Goal: Task Accomplishment & Management: Use online tool/utility

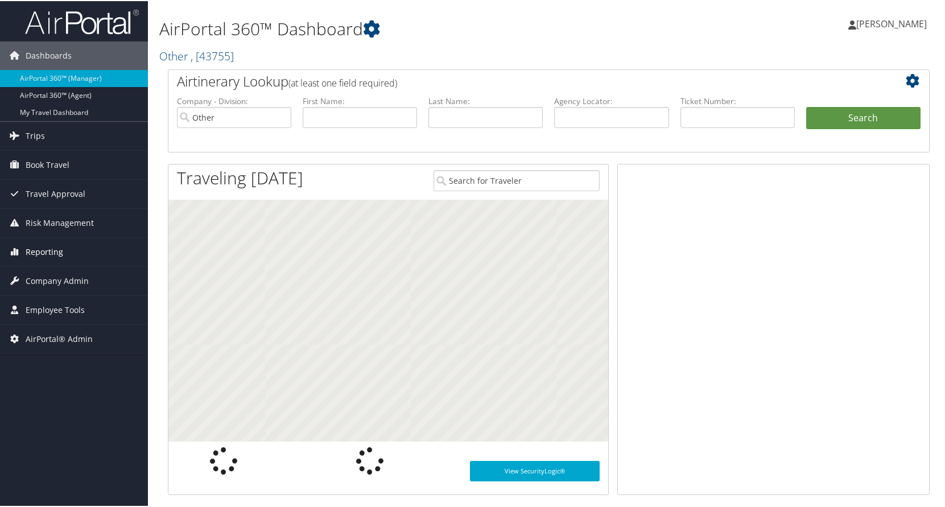
click at [50, 253] on span "Reporting" at bounding box center [45, 251] width 38 height 28
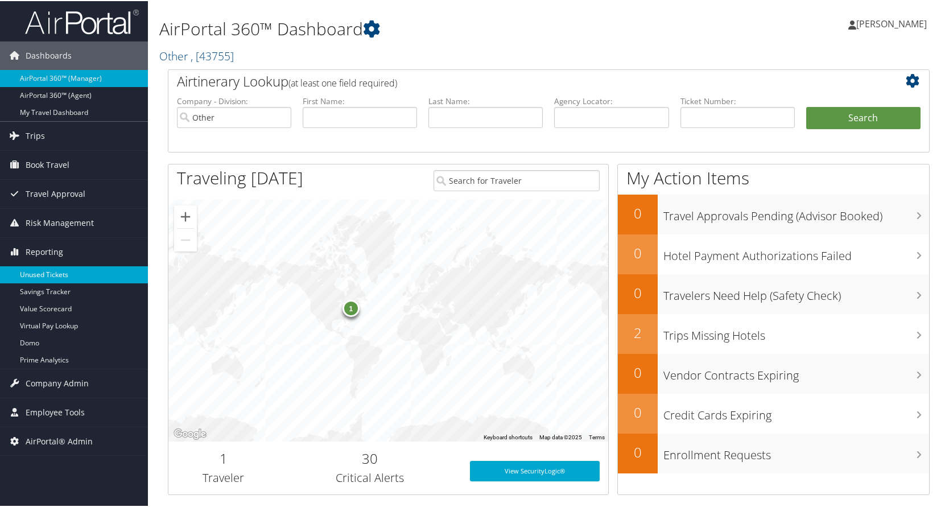
click at [53, 271] on link "Unused Tickets" at bounding box center [74, 273] width 148 height 17
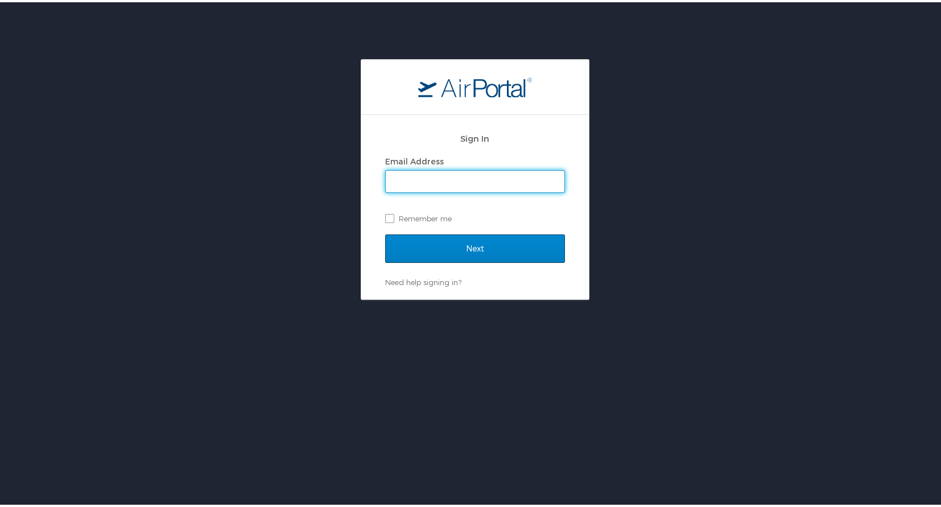
type input "[EMAIL_ADDRESS][DOMAIN_NAME]"
click at [464, 242] on input "Next" at bounding box center [475, 246] width 180 height 28
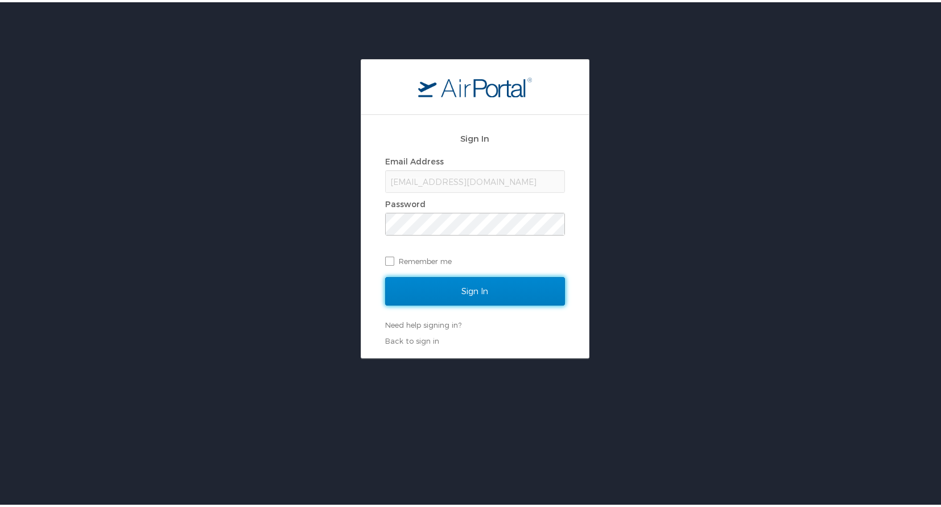
click at [456, 288] on input "Sign In" at bounding box center [475, 289] width 180 height 28
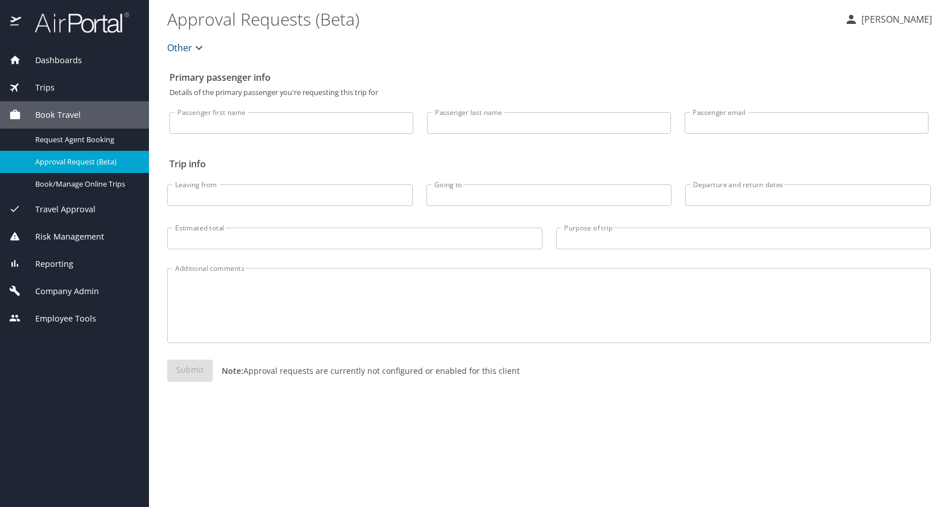
click at [68, 262] on span "Reporting" at bounding box center [47, 264] width 52 height 13
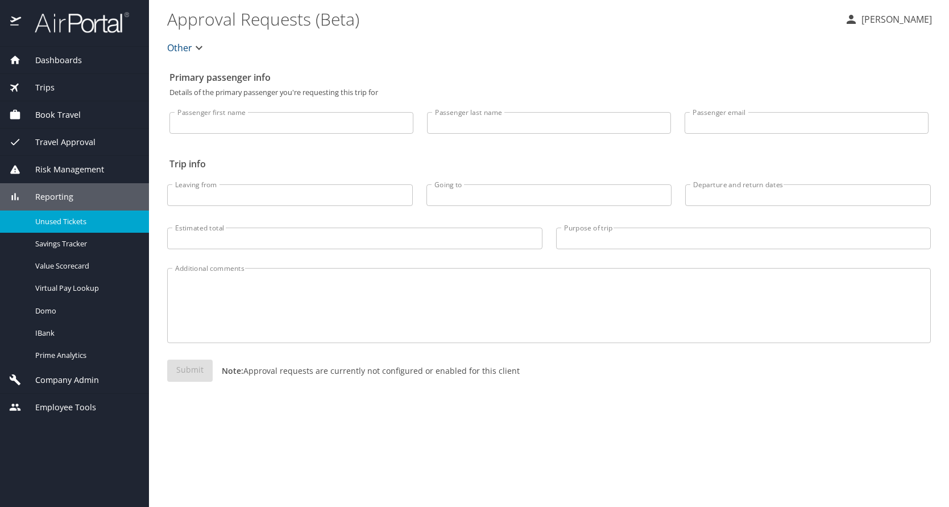
click at [76, 218] on span "Unused Tickets" at bounding box center [85, 221] width 100 height 11
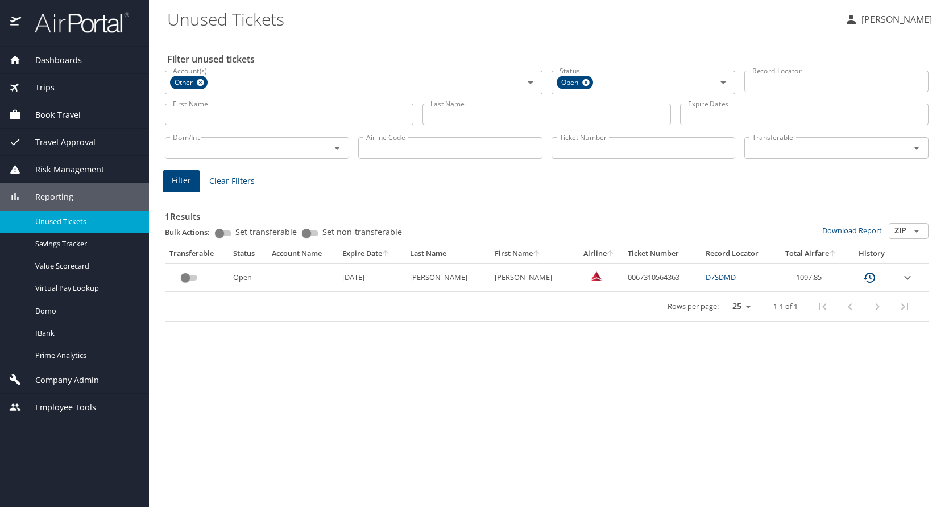
click at [626, 274] on td "0067310564363" at bounding box center [662, 277] width 78 height 28
copy td "0067310564363"
click at [182, 182] on span "Filter" at bounding box center [181, 180] width 19 height 14
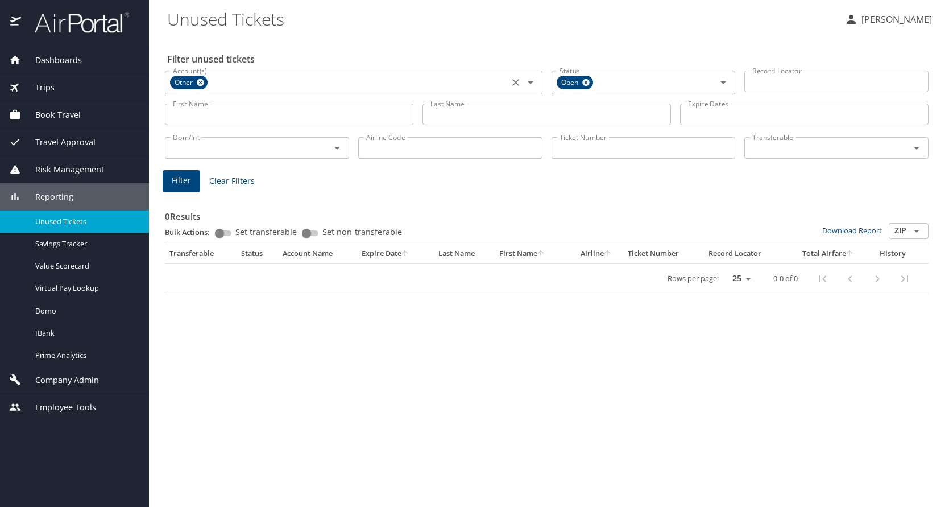
click at [201, 83] on icon at bounding box center [200, 82] width 9 height 13
click at [219, 83] on input "Account(s)" at bounding box center [336, 81] width 337 height 15
click at [270, 86] on input "Account(s)" at bounding box center [336, 81] width 337 height 15
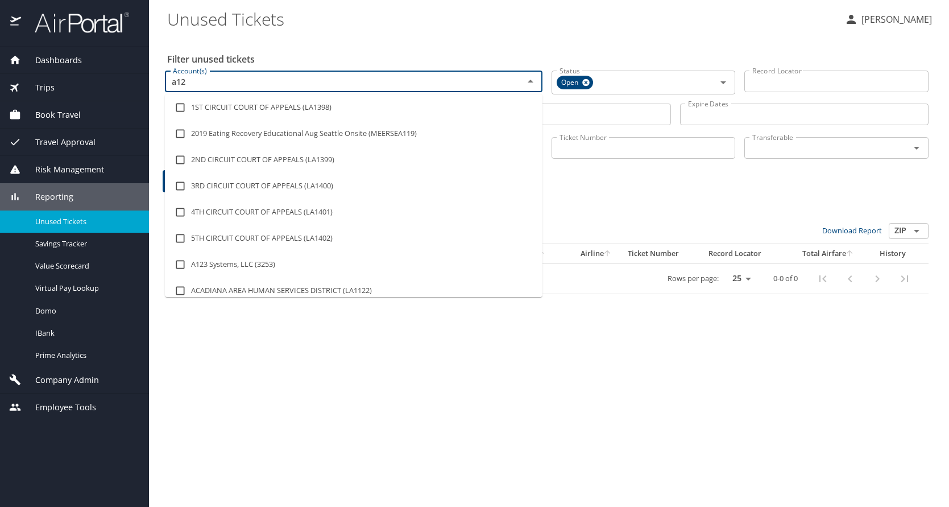
type input "a123"
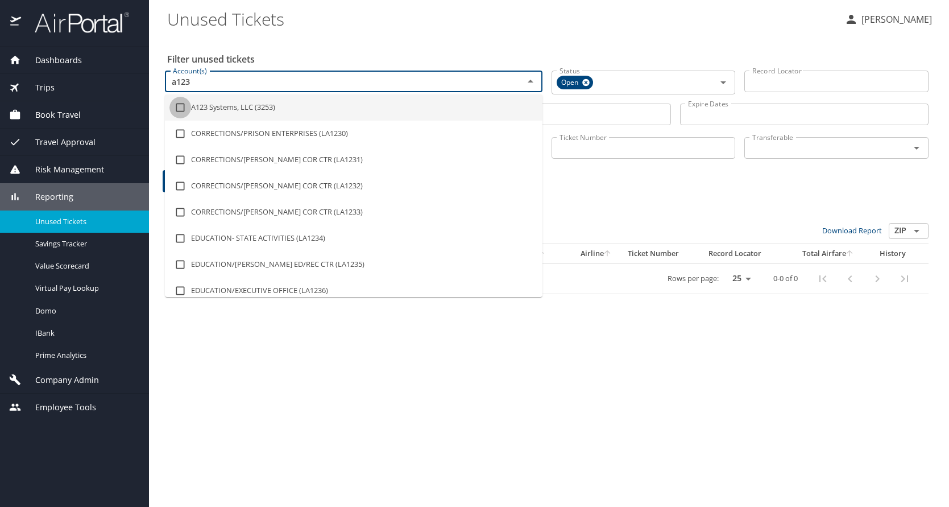
click at [184, 107] on input "checkbox" at bounding box center [180, 108] width 22 height 22
checkbox input "true"
type input "a1"
checkbox input "false"
checkbox input "true"
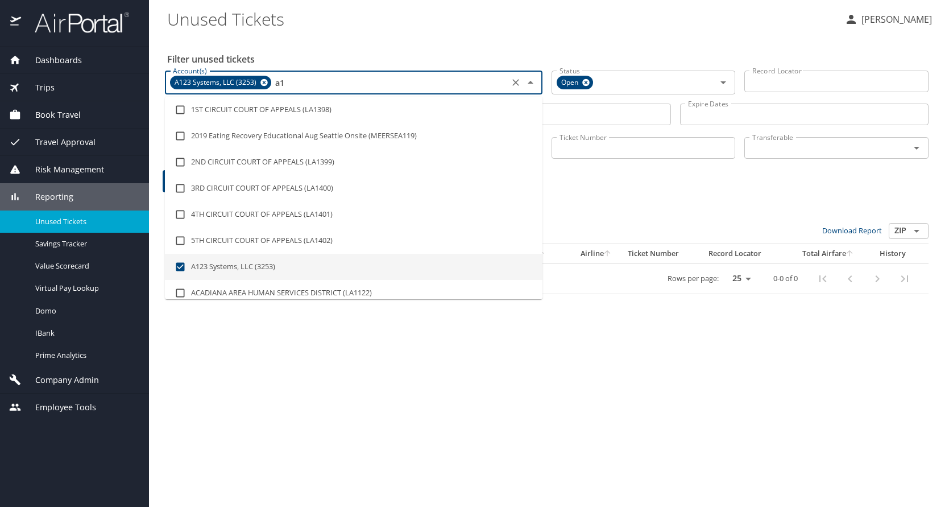
type input "a"
checkbox input "false"
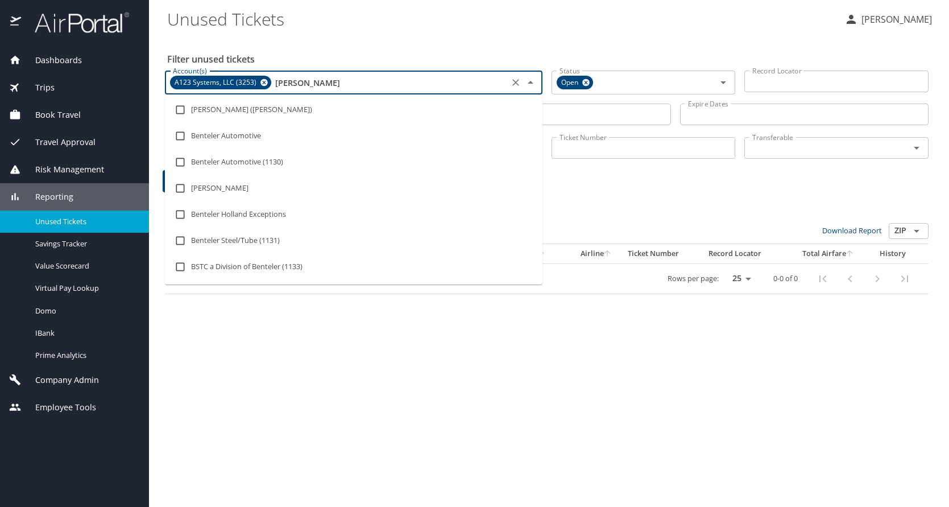
type input "benteler"
click at [181, 108] on input "checkbox" at bounding box center [180, 110] width 22 height 22
checkbox input "true"
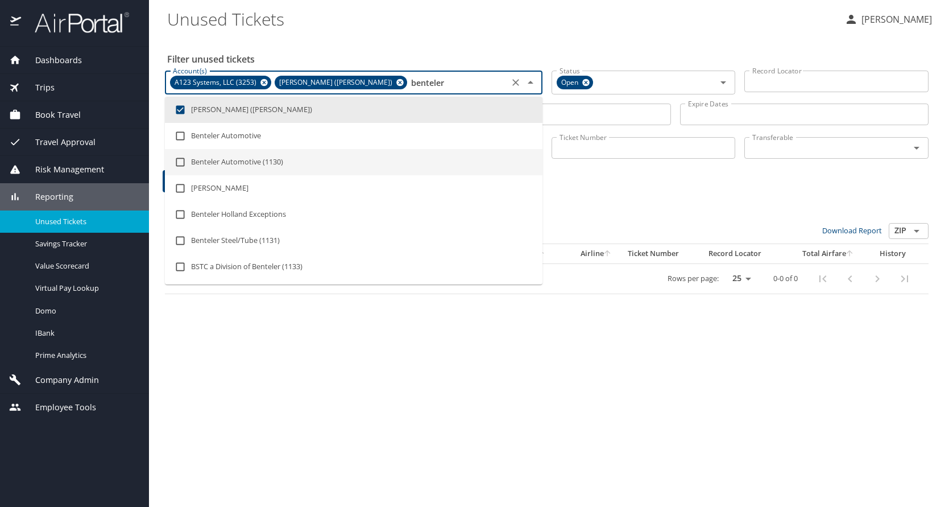
click at [181, 157] on input "checkbox" at bounding box center [180, 162] width 22 height 22
checkbox input "true"
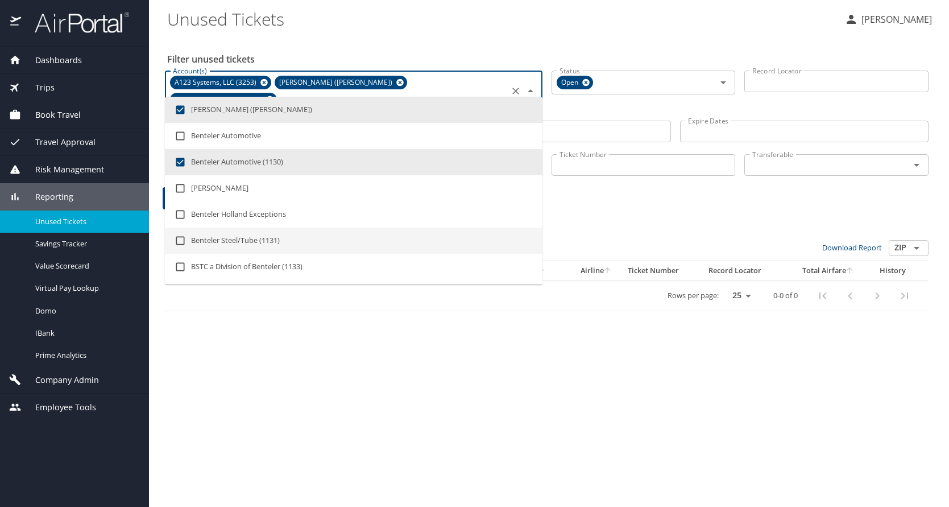
click at [180, 237] on input "checkbox" at bounding box center [180, 241] width 22 height 22
checkbox input "true"
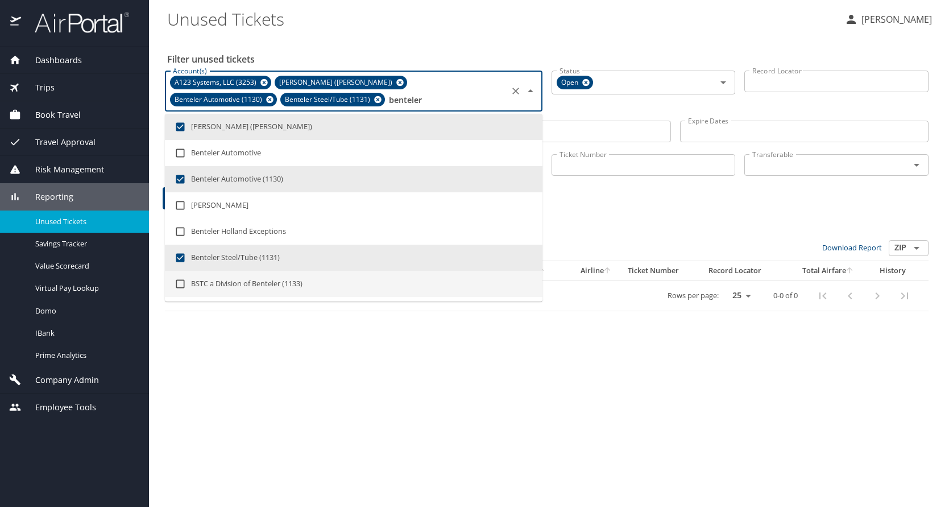
click at [177, 284] on input "checkbox" at bounding box center [180, 284] width 22 height 22
checkbox input "true"
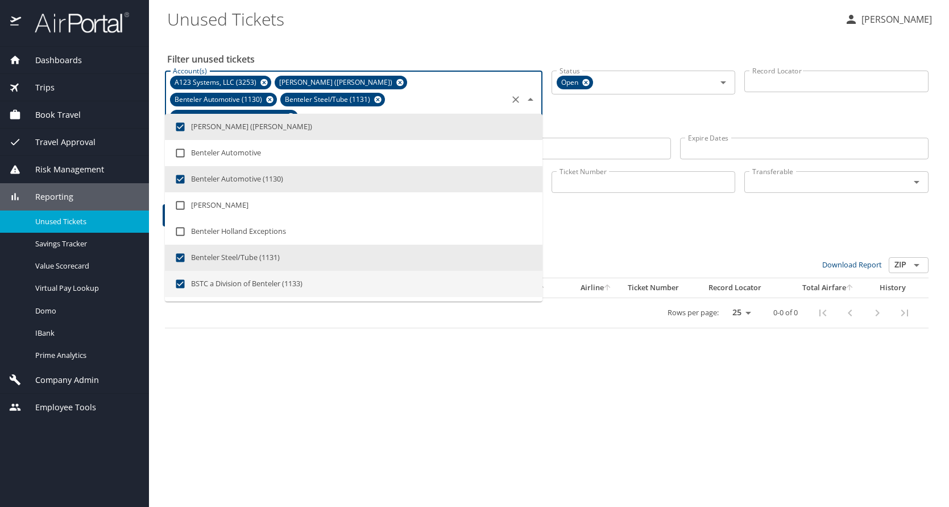
type input "benteler"
click at [498, 371] on div "Filter unused tickets Account(s) A123 Systems, LLC (3253) Benteler (Benteler) B…" at bounding box center [549, 271] width 764 height 470
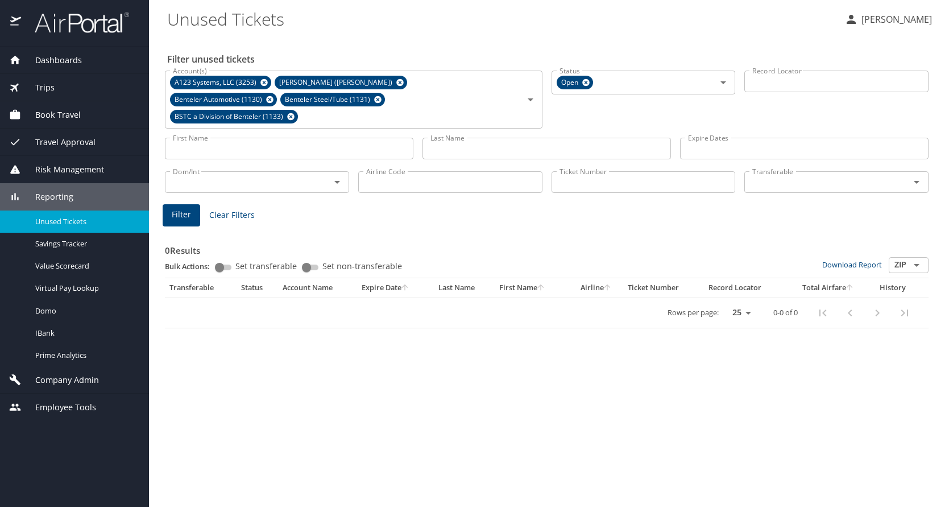
click at [182, 208] on span "Filter" at bounding box center [181, 215] width 19 height 14
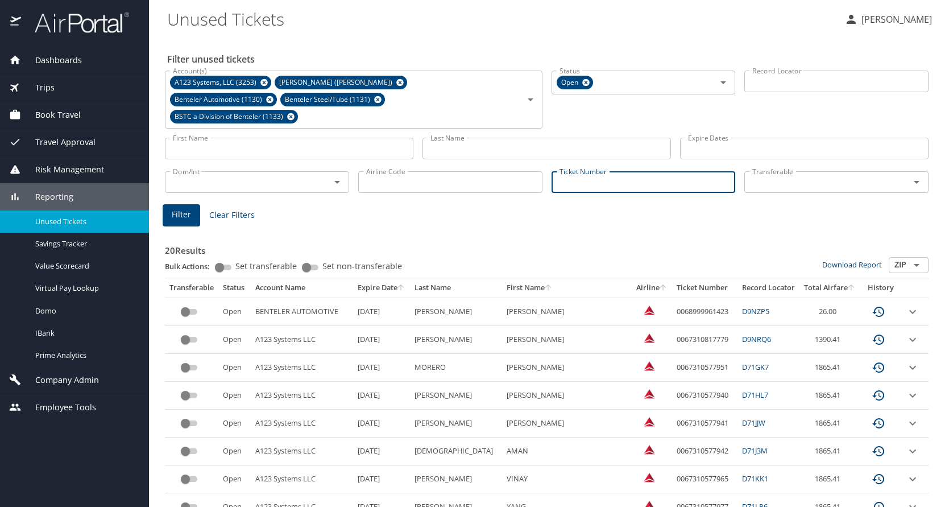
click at [617, 172] on input "Ticket Number" at bounding box center [644, 182] width 184 height 22
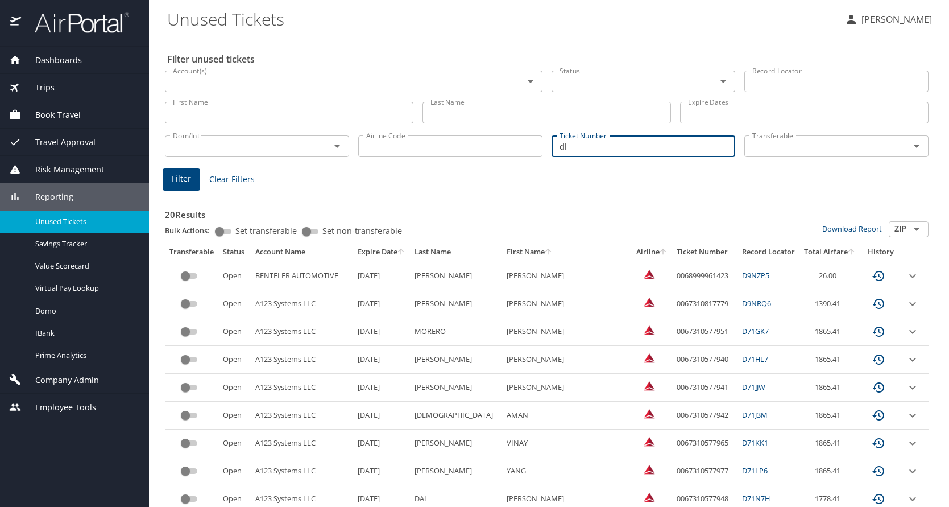
type input "dl"
click at [185, 180] on span "Filter" at bounding box center [181, 179] width 19 height 14
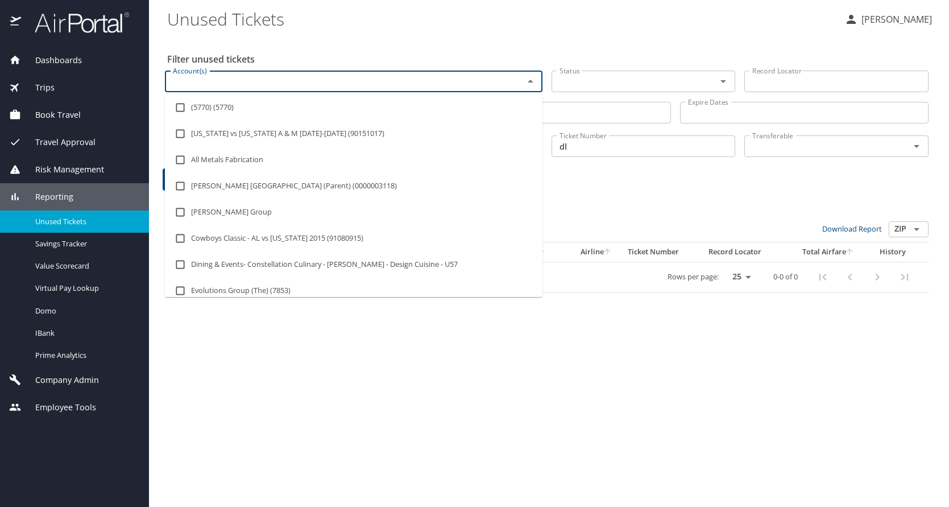
click at [252, 74] on input "Account(s)" at bounding box center [336, 81] width 337 height 15
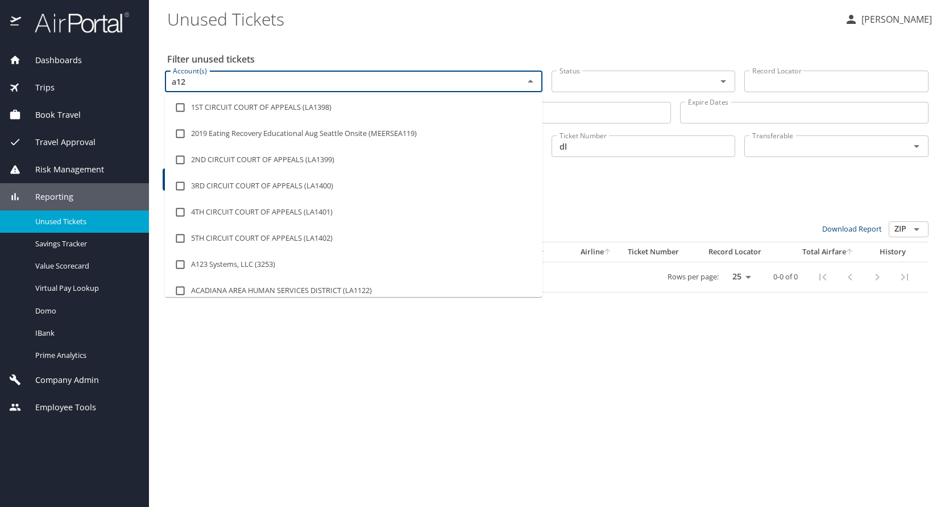
type input "a123"
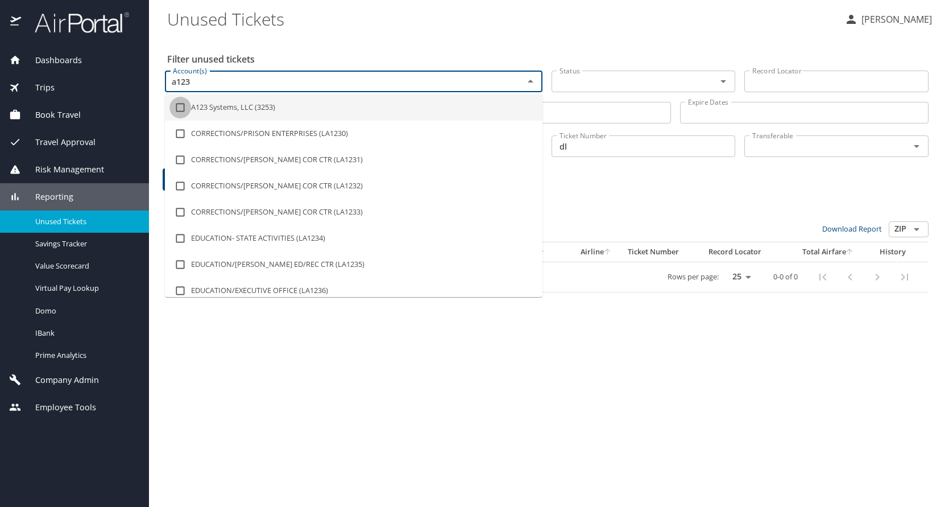
click at [181, 109] on input "checkbox" at bounding box center [180, 108] width 22 height 22
checkbox input "true"
type input "a1"
checkbox input "false"
checkbox input "true"
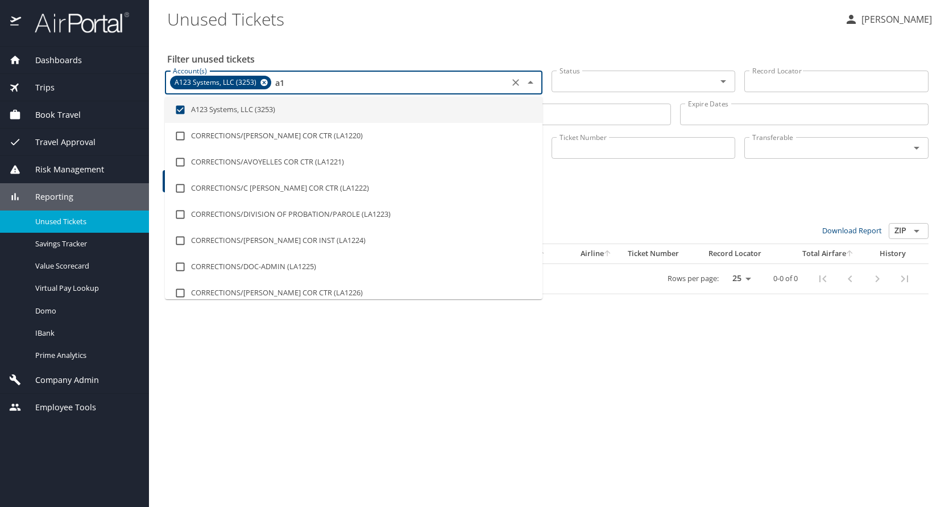
type input "a"
checkbox input "false"
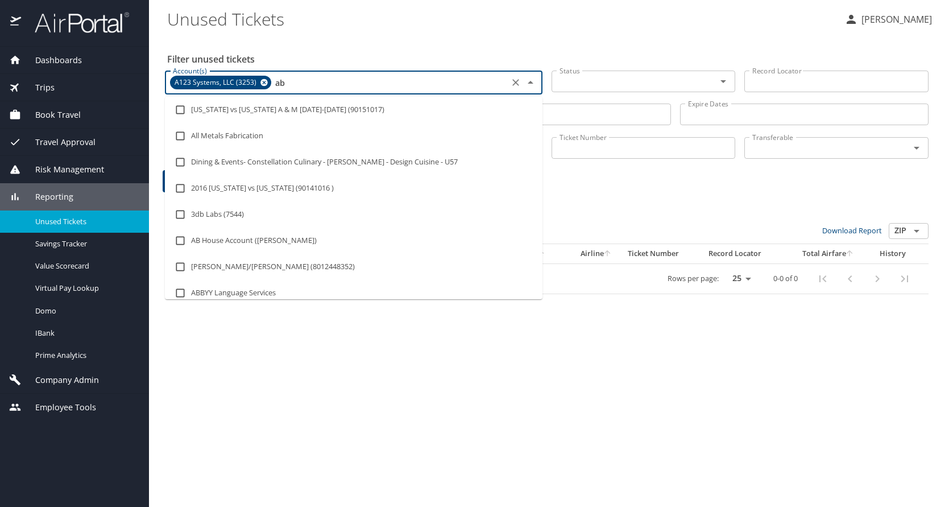
type input "a"
type input "bente"
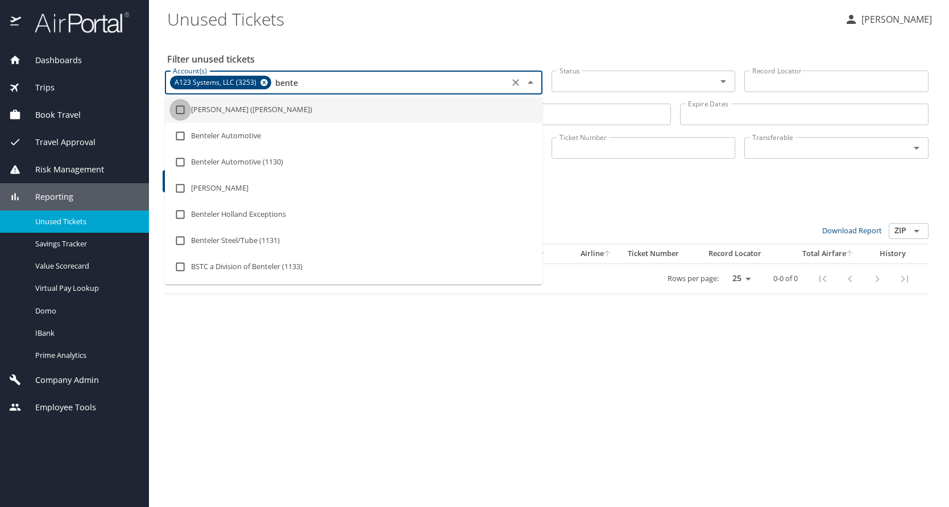
click at [183, 109] on input "checkbox" at bounding box center [180, 110] width 22 height 22
checkbox input "true"
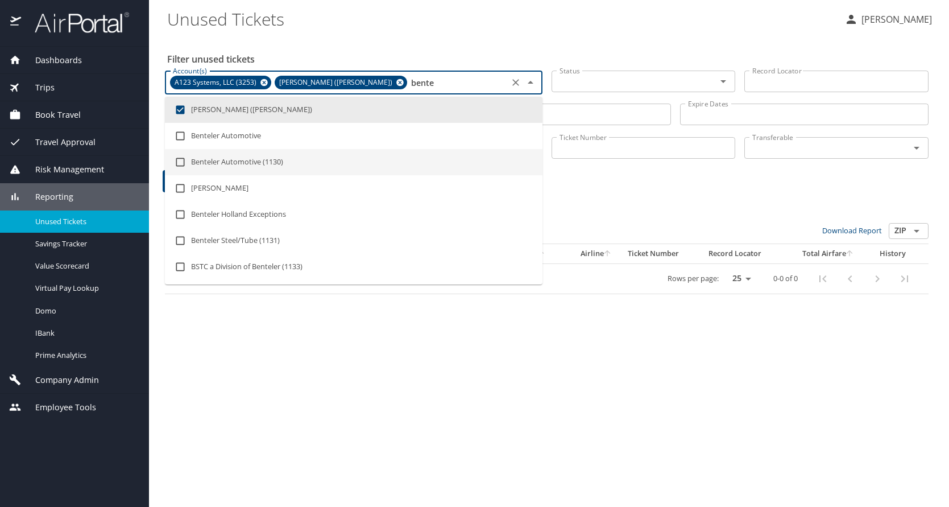
click at [180, 158] on input "checkbox" at bounding box center [180, 162] width 22 height 22
checkbox input "true"
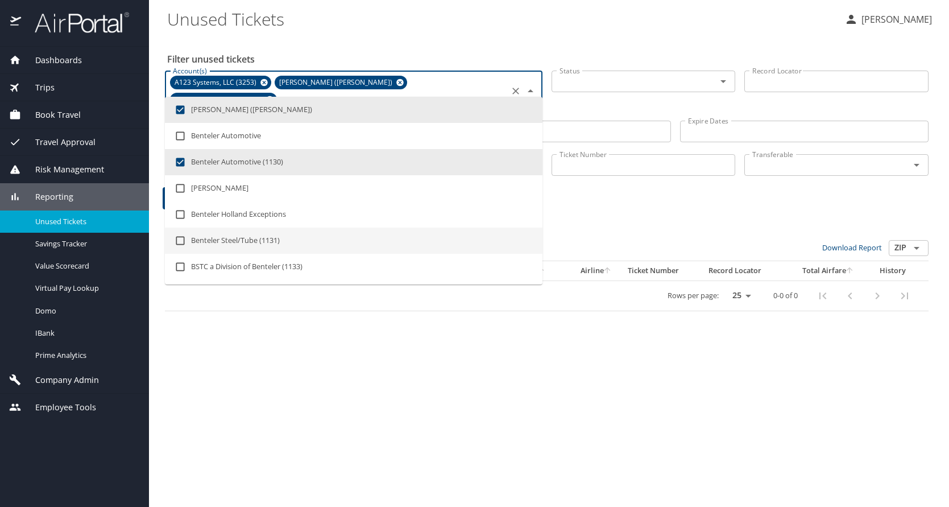
click at [180, 241] on input "checkbox" at bounding box center [180, 241] width 22 height 22
checkbox input "true"
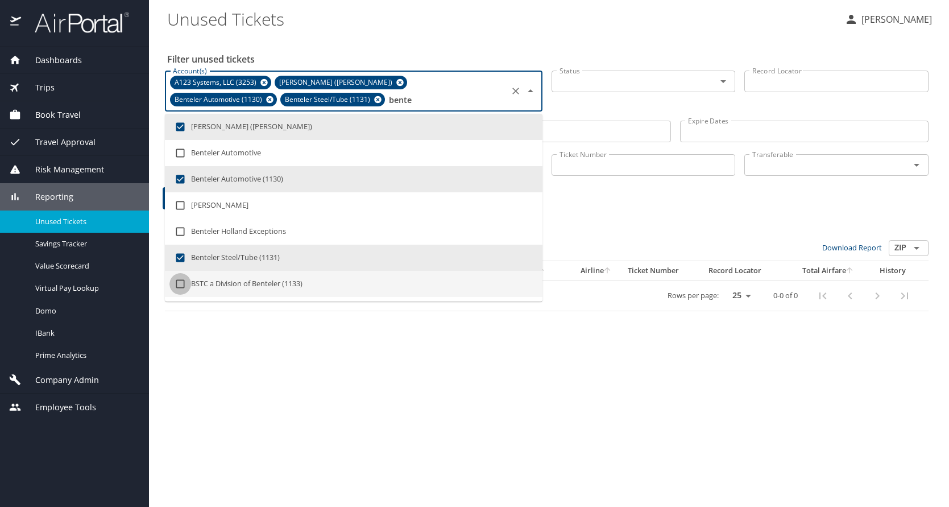
click at [179, 284] on input "checkbox" at bounding box center [180, 284] width 22 height 22
checkbox input "true"
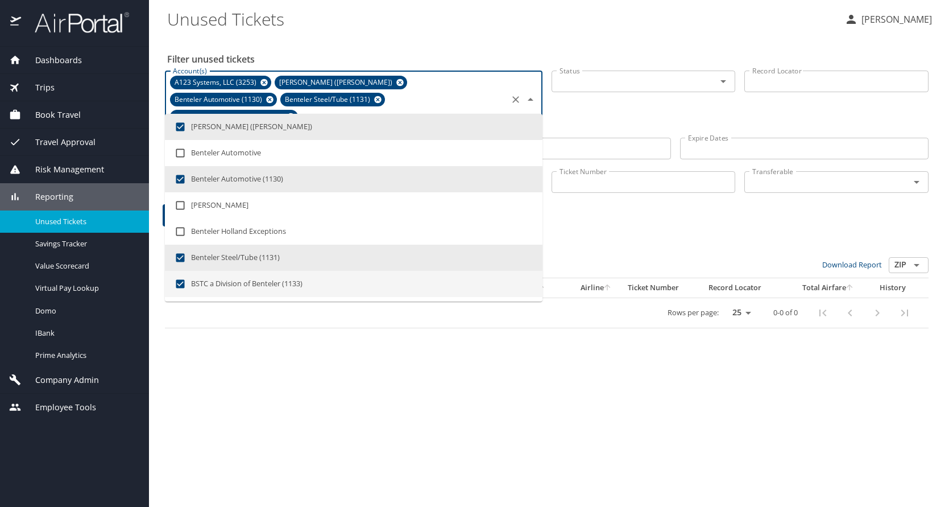
type input "bente"
drag, startPoint x: 246, startPoint y: 363, endPoint x: 247, endPoint y: 357, distance: 6.5
click at [246, 362] on div "Filter unused tickets Account(s) A123 Systems, LLC (3253) Benteler (Benteler) B…" at bounding box center [549, 271] width 764 height 470
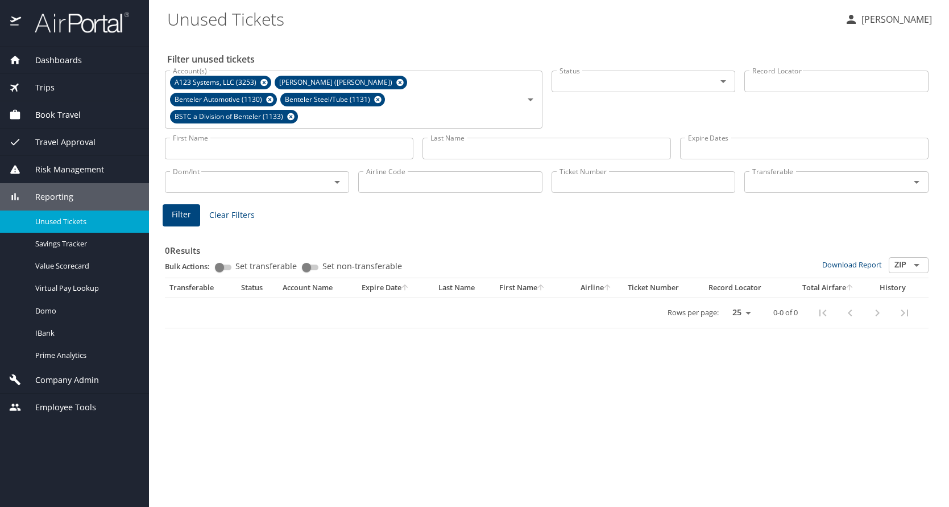
click at [396, 171] on input "Airline Code" at bounding box center [450, 182] width 184 height 22
type input "DL"
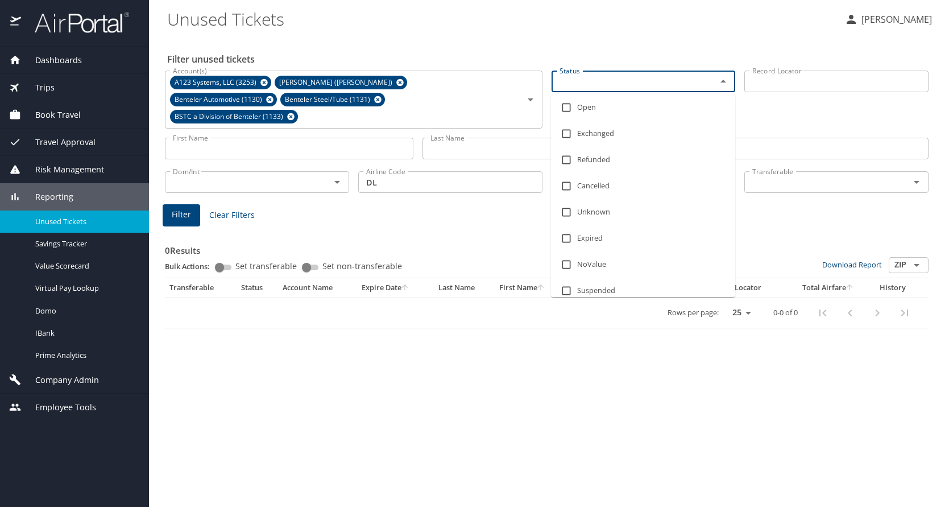
click at [628, 77] on input "Status" at bounding box center [627, 81] width 144 height 15
click at [594, 104] on li "Open" at bounding box center [643, 107] width 184 height 26
checkbox input "true"
click at [175, 208] on span "Filter" at bounding box center [181, 215] width 19 height 14
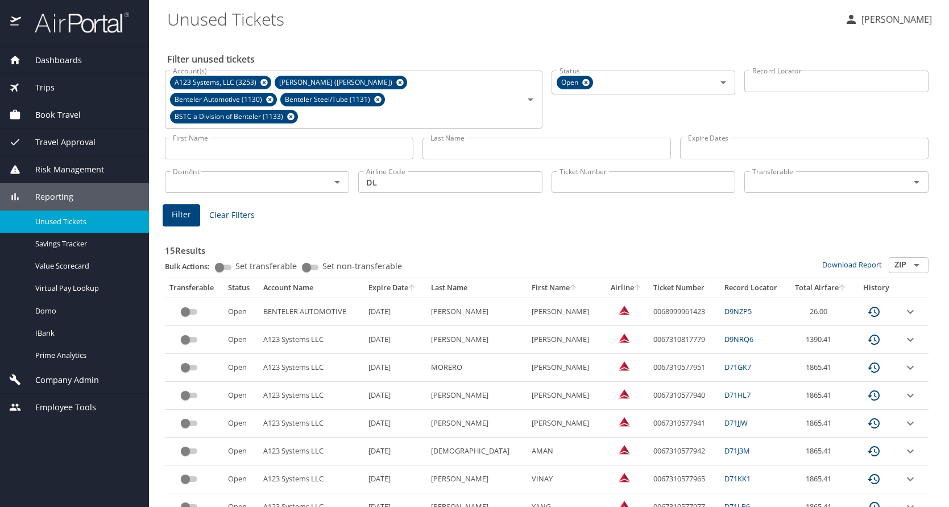
click at [839, 284] on icon "sort" at bounding box center [842, 287] width 6 height 6
click at [295, 110] on icon at bounding box center [291, 116] width 9 height 13
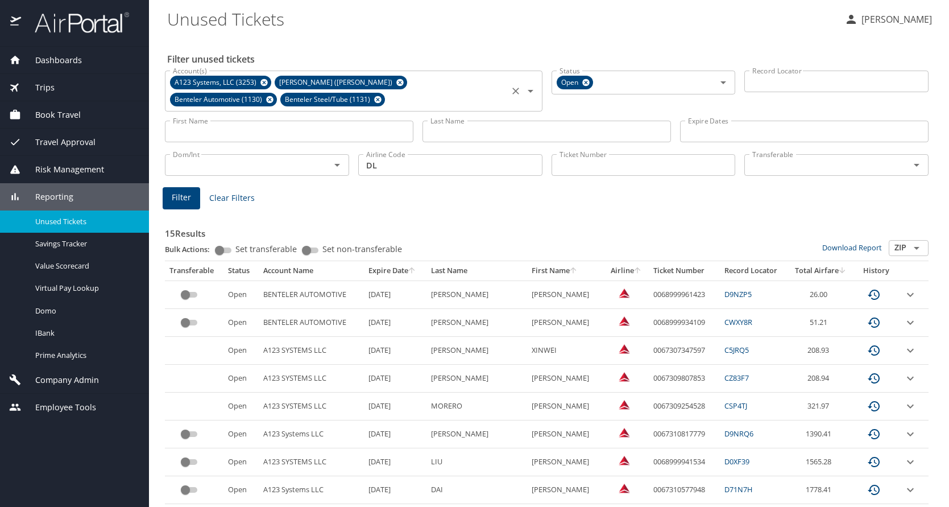
click at [374, 98] on icon at bounding box center [377, 99] width 7 height 7
click at [260, 84] on icon at bounding box center [263, 82] width 7 height 7
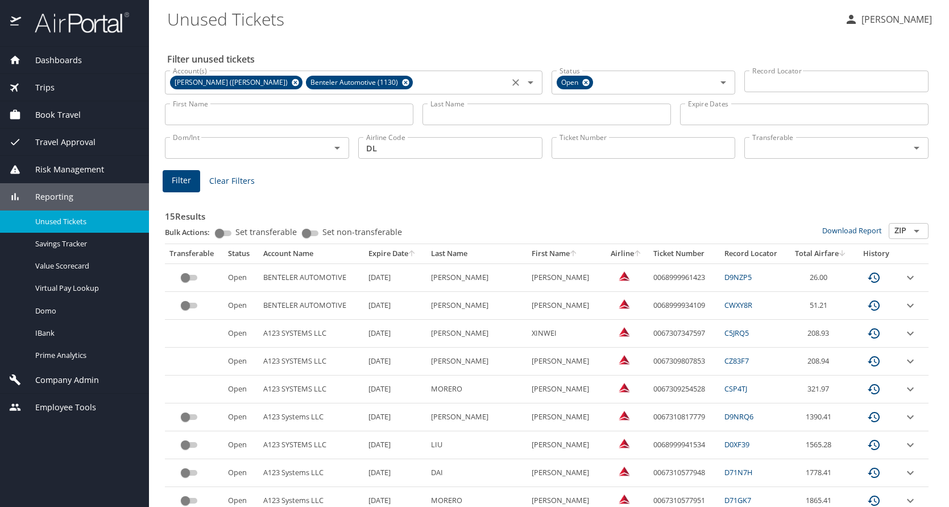
click at [292, 82] on icon at bounding box center [295, 82] width 7 height 7
click at [270, 80] on icon at bounding box center [269, 82] width 7 height 7
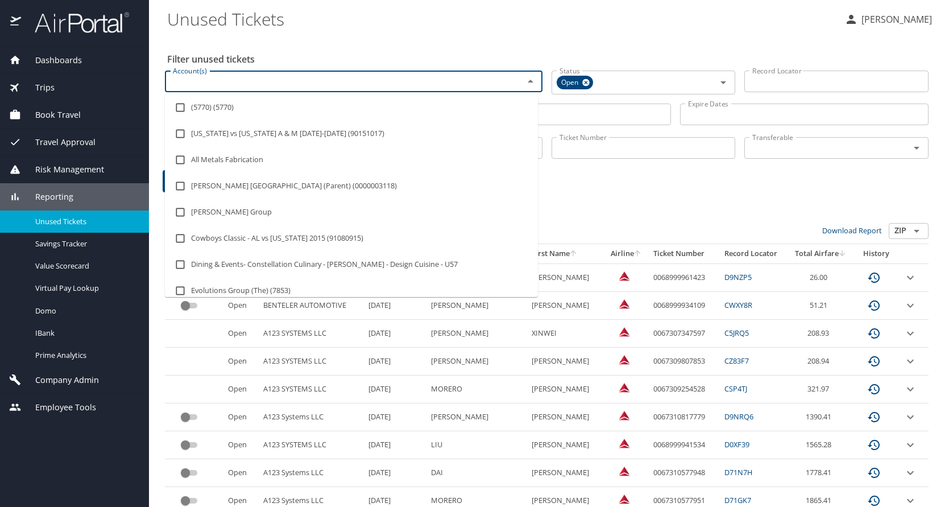
click at [270, 80] on input "Account(s)" at bounding box center [336, 81] width 337 height 15
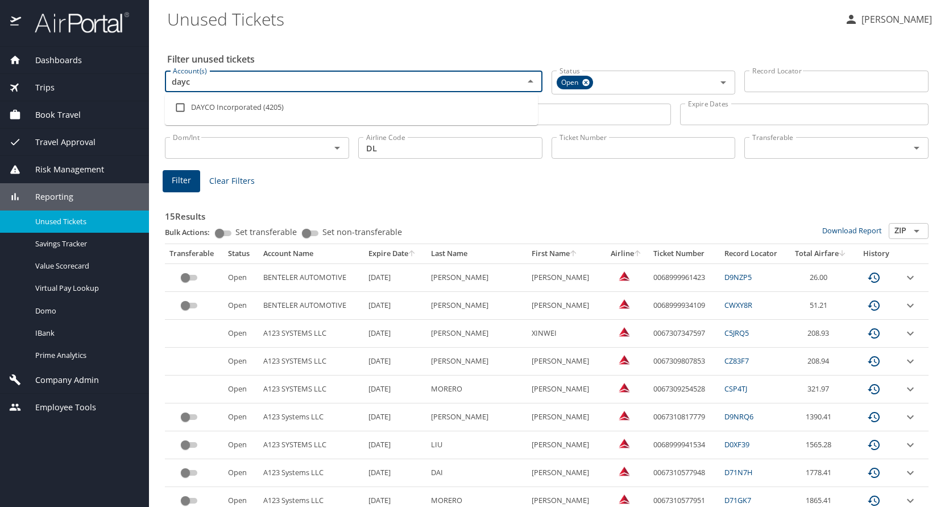
type input "dayco"
click at [177, 107] on input "checkbox" at bounding box center [180, 108] width 22 height 22
checkbox input "true"
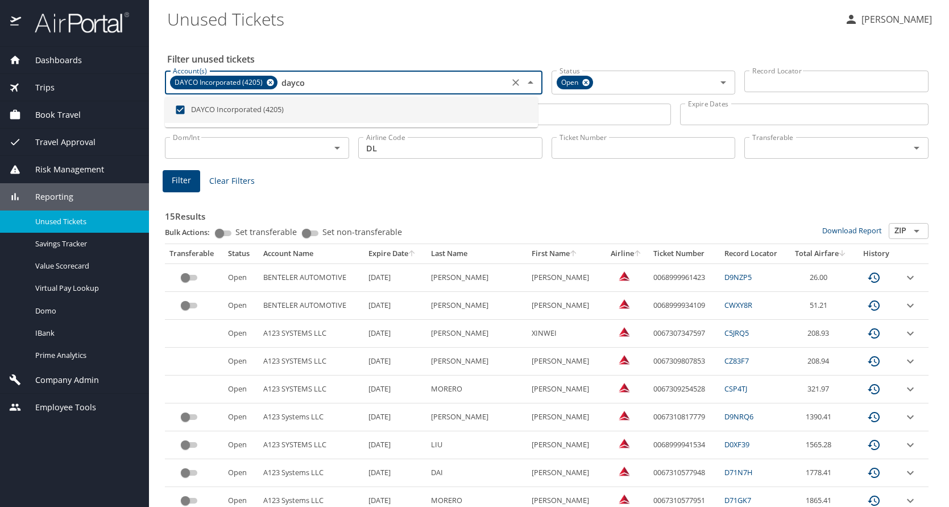
type input "dayco"
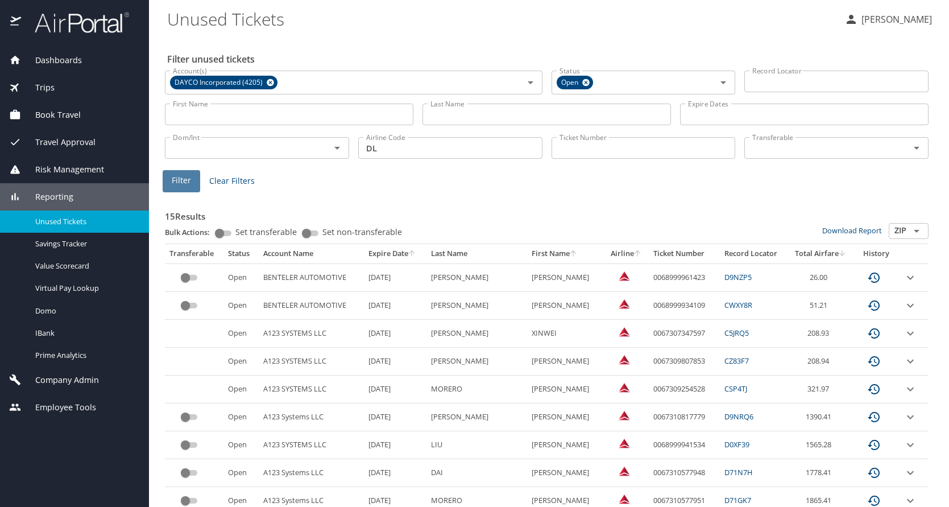
click at [176, 181] on span "Filter" at bounding box center [181, 180] width 19 height 14
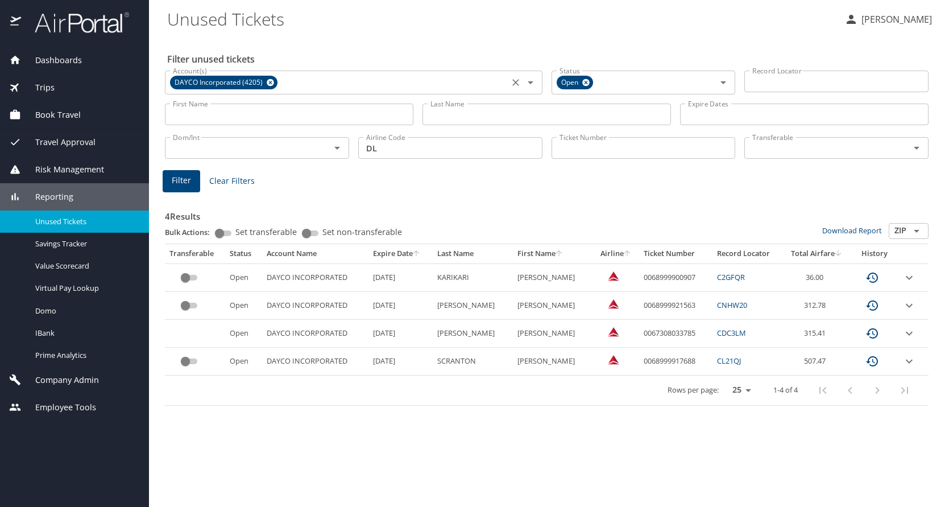
click at [271, 82] on icon at bounding box center [270, 82] width 9 height 13
click at [272, 82] on input "Account(s)" at bounding box center [336, 81] width 337 height 15
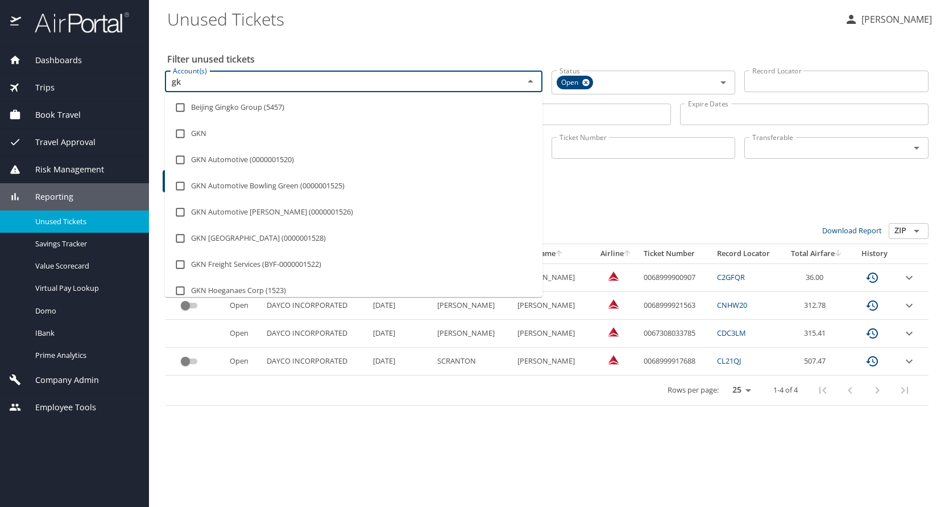
type input "gkn"
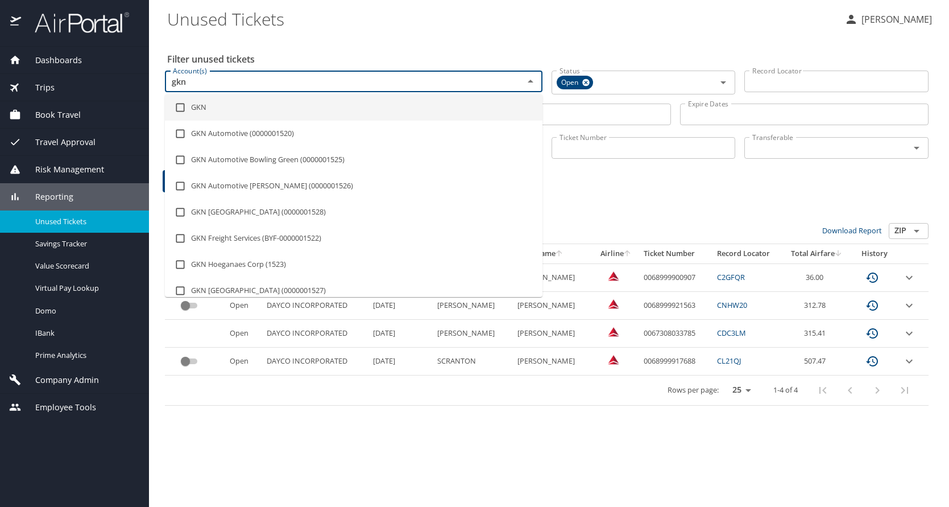
click at [180, 107] on input "checkbox" at bounding box center [180, 108] width 22 height 22
checkbox input "true"
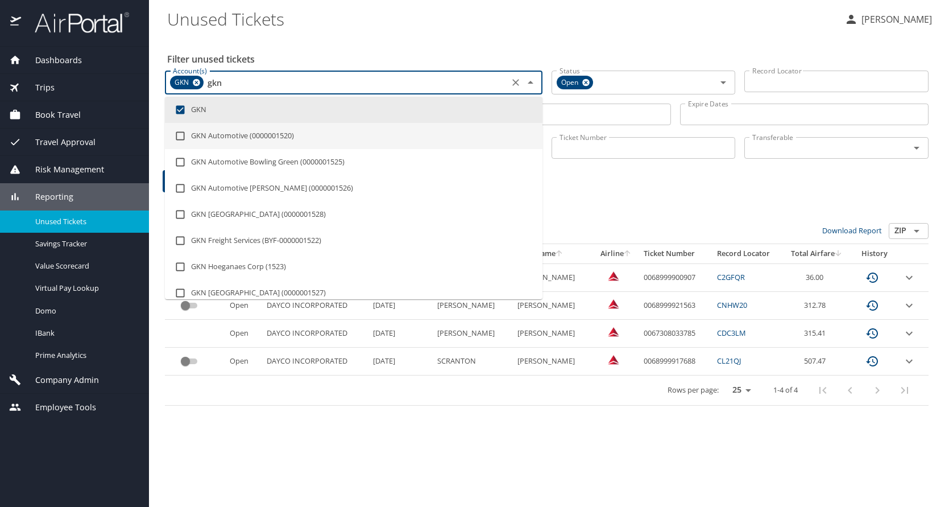
click at [180, 137] on input "checkbox" at bounding box center [180, 136] width 22 height 22
checkbox input "true"
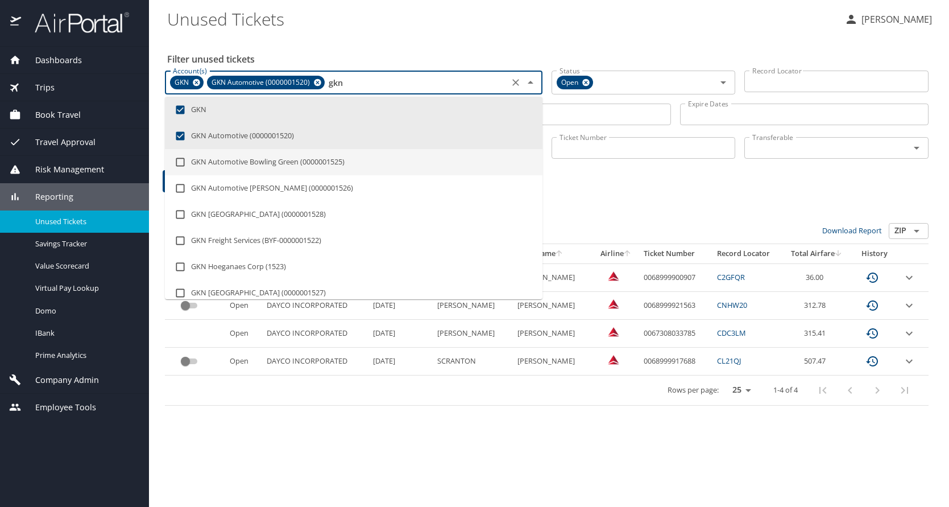
click at [181, 164] on input "checkbox" at bounding box center [180, 162] width 22 height 22
checkbox input "true"
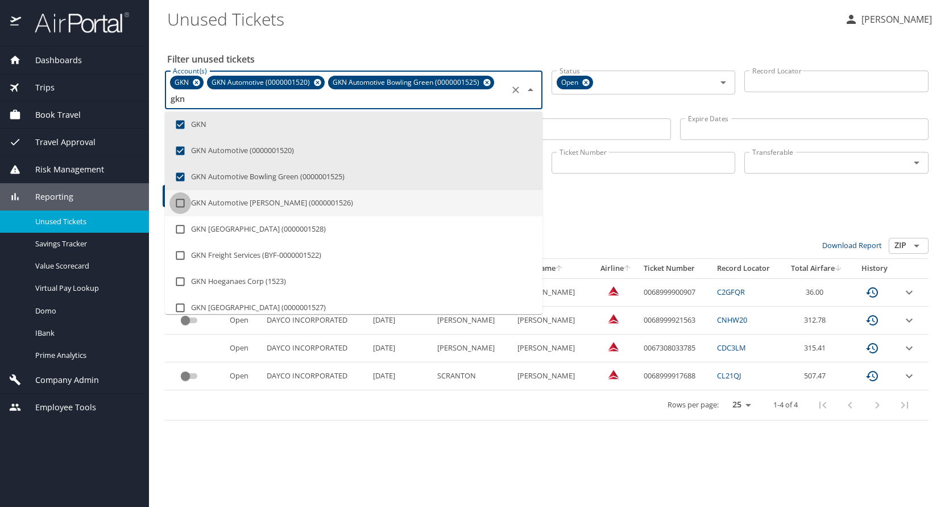
click at [183, 201] on input "checkbox" at bounding box center [180, 203] width 22 height 22
checkbox input "true"
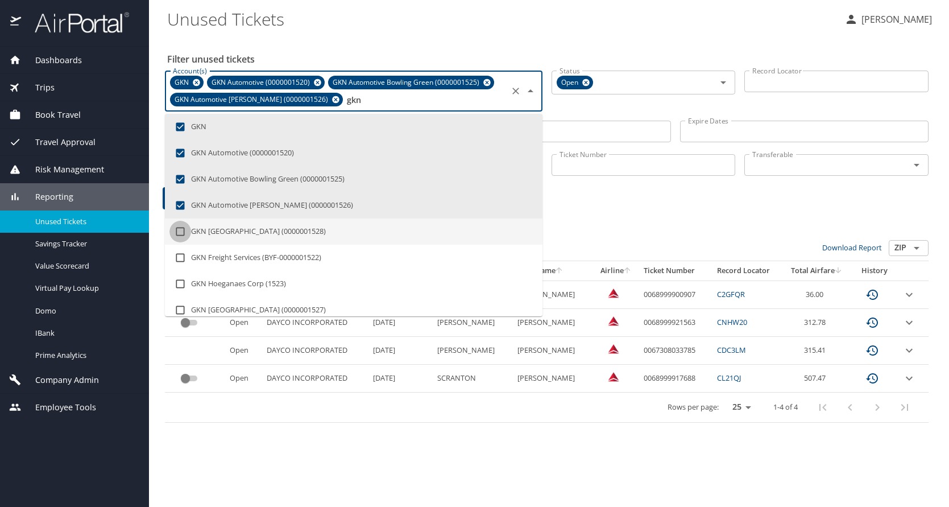
click at [181, 232] on input "checkbox" at bounding box center [180, 232] width 22 height 22
checkbox input "true"
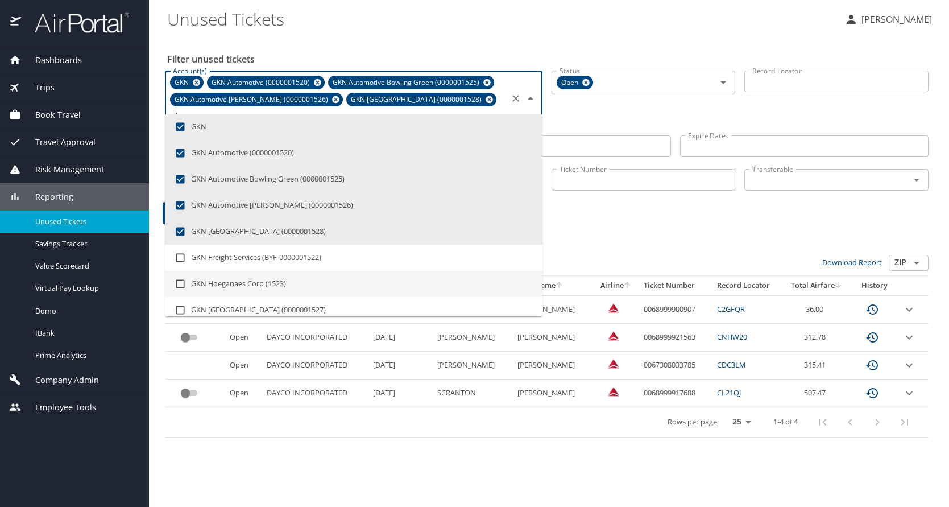
type input "gkn"
click at [612, 235] on h3 "4 Results" at bounding box center [547, 245] width 764 height 20
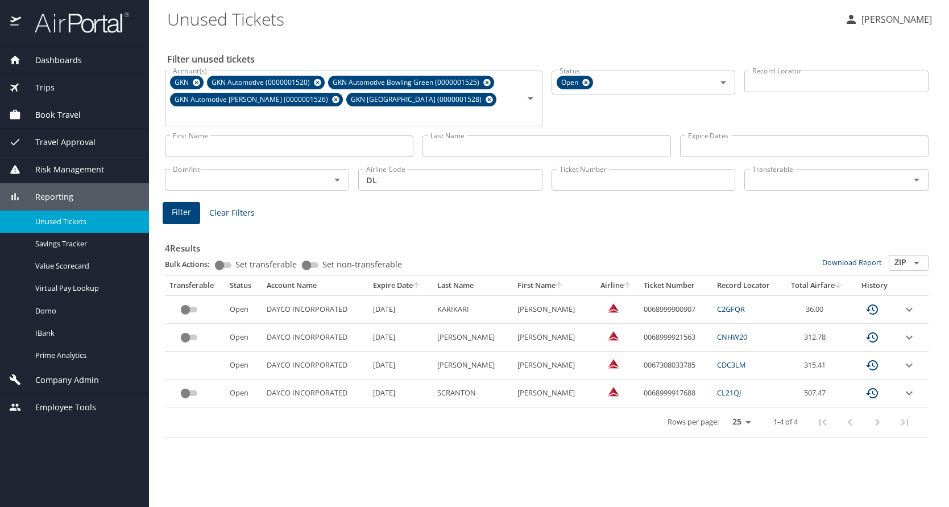
click at [179, 202] on button "Filter" at bounding box center [182, 213] width 38 height 22
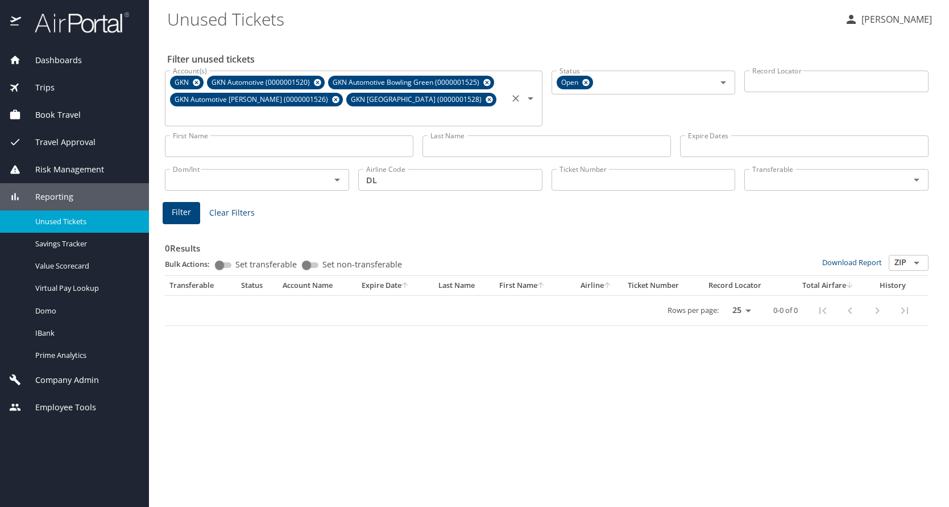
click at [315, 82] on icon at bounding box center [317, 82] width 7 height 7
click at [362, 80] on icon at bounding box center [366, 82] width 9 height 13
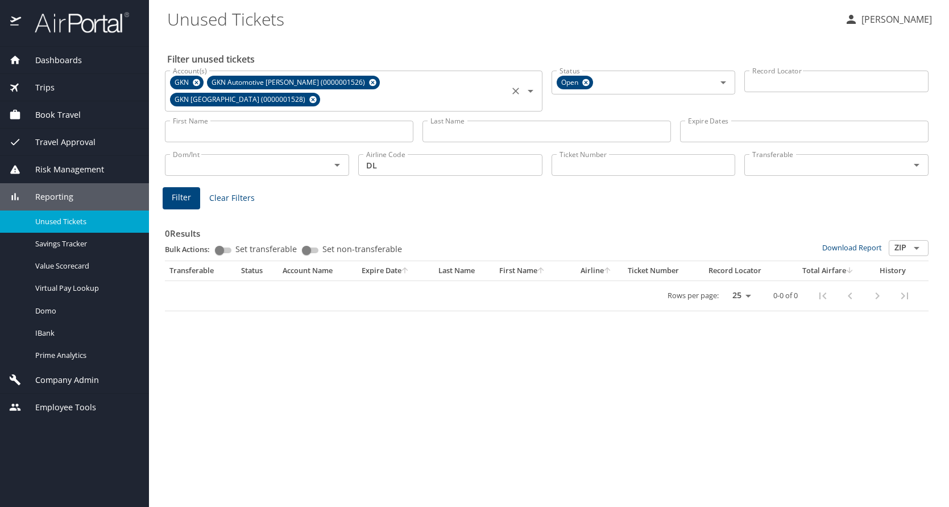
click at [369, 81] on icon at bounding box center [372, 82] width 7 height 7
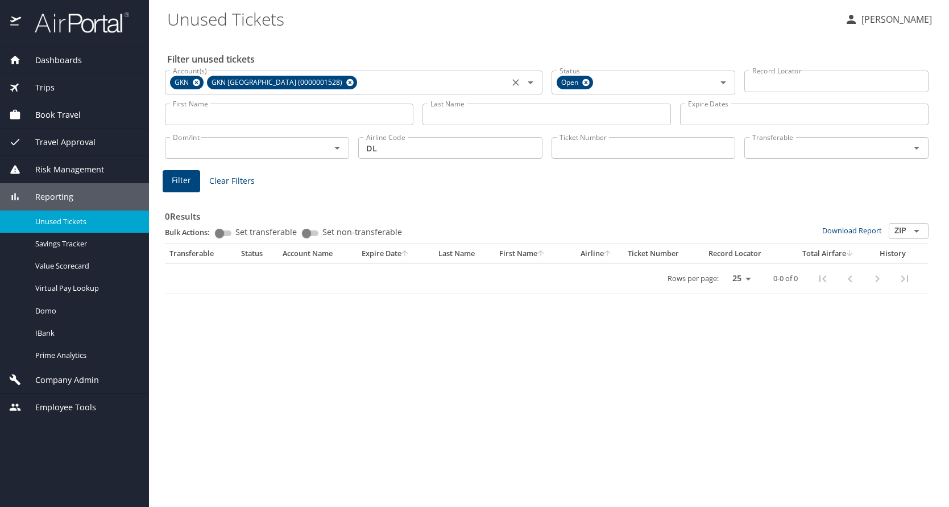
click at [346, 82] on icon at bounding box center [349, 82] width 7 height 7
click at [301, 82] on input "Account(s)" at bounding box center [355, 82] width 300 height 15
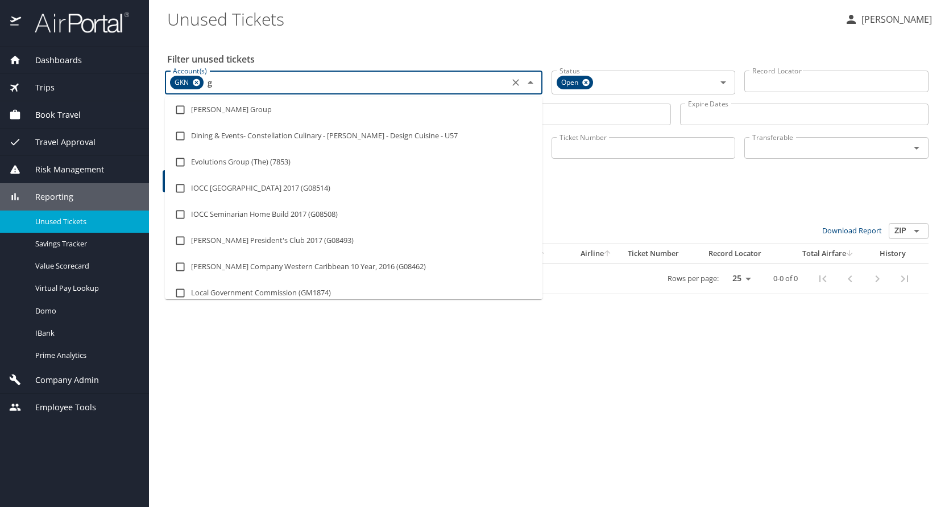
type input "gk"
checkbox input "true"
type input "gkn"
checkbox input "true"
checkbox input "false"
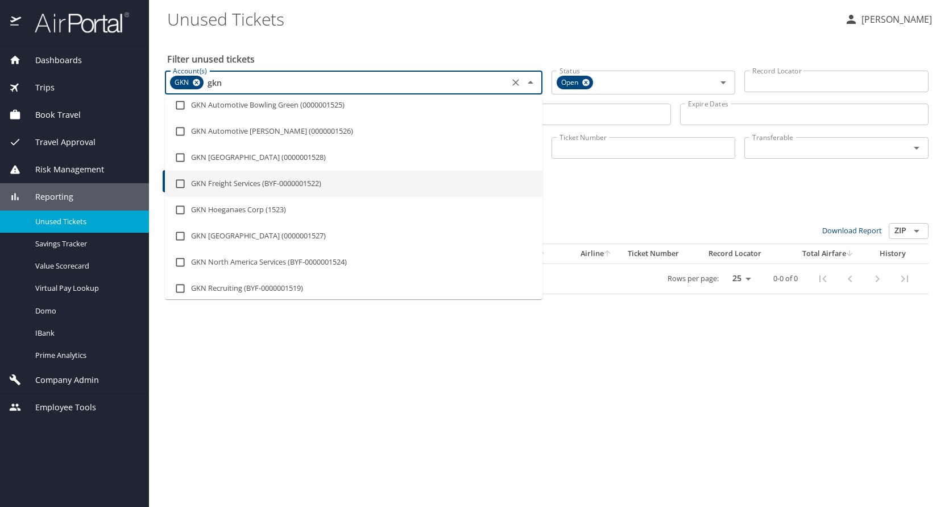
scroll to position [90, 0]
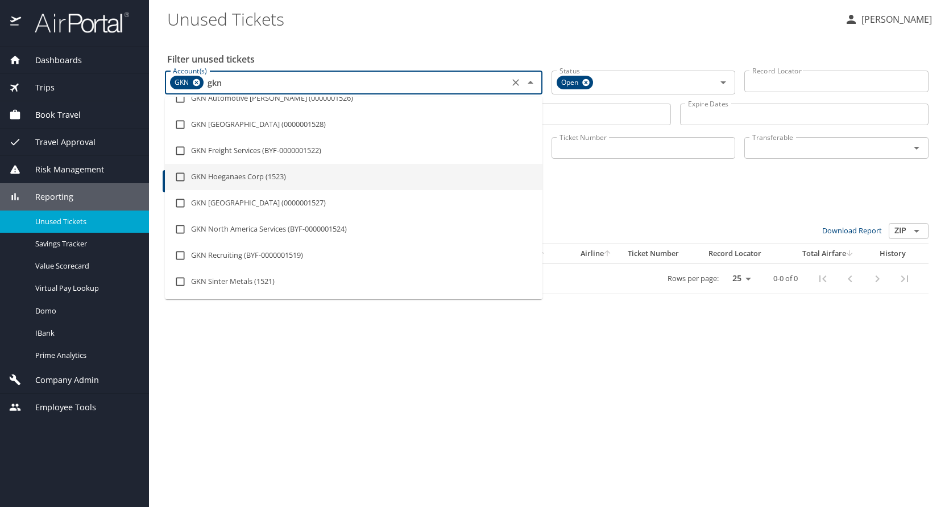
click at [178, 178] on input "checkbox" at bounding box center [180, 177] width 22 height 22
checkbox input "true"
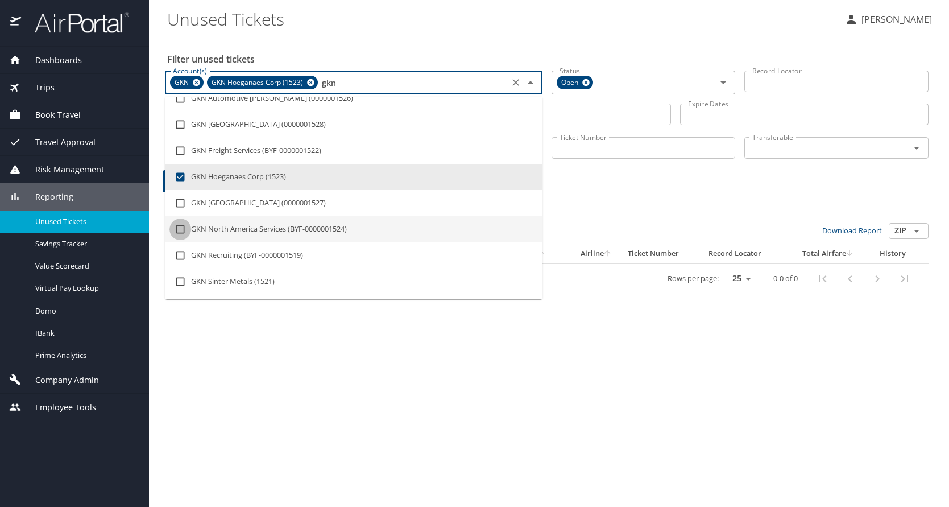
click at [179, 229] on input "checkbox" at bounding box center [180, 229] width 22 height 22
checkbox input "true"
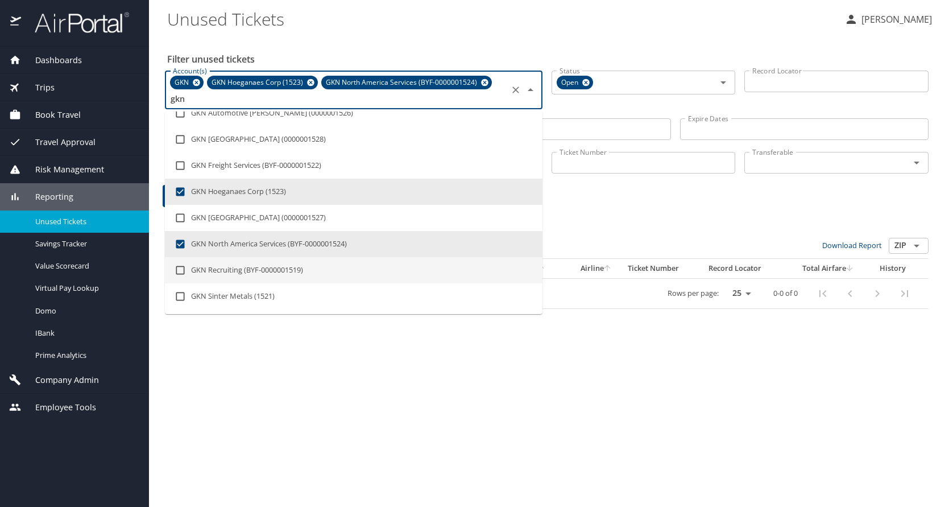
click at [182, 270] on input "checkbox" at bounding box center [180, 270] width 22 height 22
checkbox input "true"
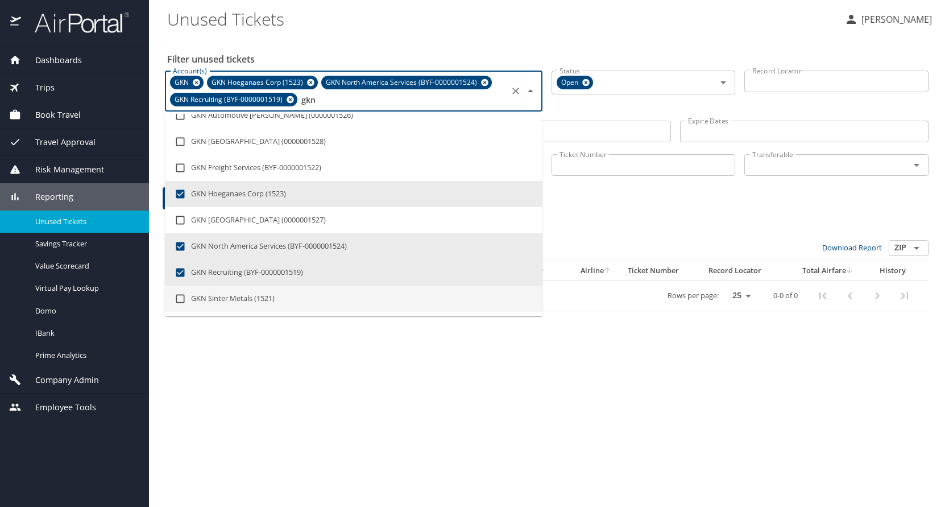
click at [181, 298] on input "checkbox" at bounding box center [180, 299] width 22 height 22
checkbox input "true"
type input "gkn"
drag, startPoint x: 287, startPoint y: 367, endPoint x: 283, endPoint y: 363, distance: 6.0
click at [288, 368] on div "Filter unused tickets Account(s) GKN GKN Hoeganaes Corp (1523) GKN North Americ…" at bounding box center [549, 271] width 764 height 470
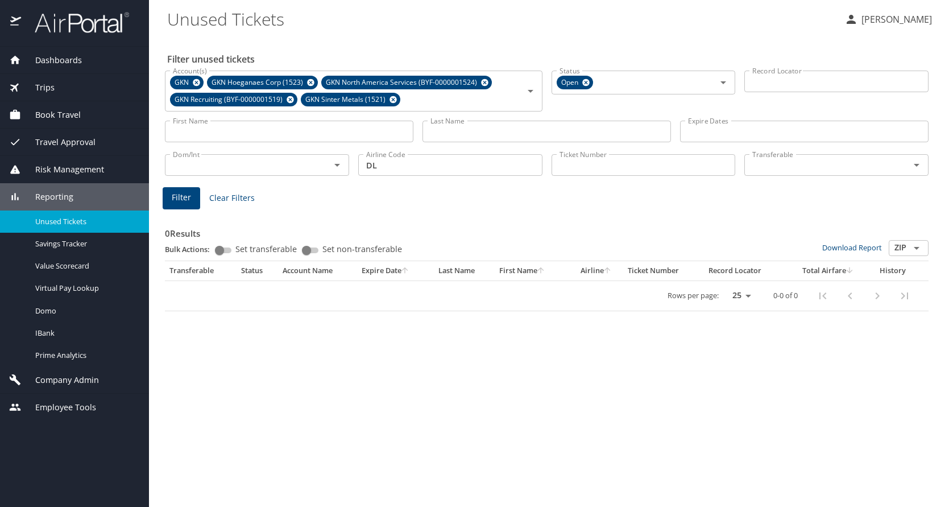
click at [181, 197] on span "Filter" at bounding box center [181, 198] width 19 height 14
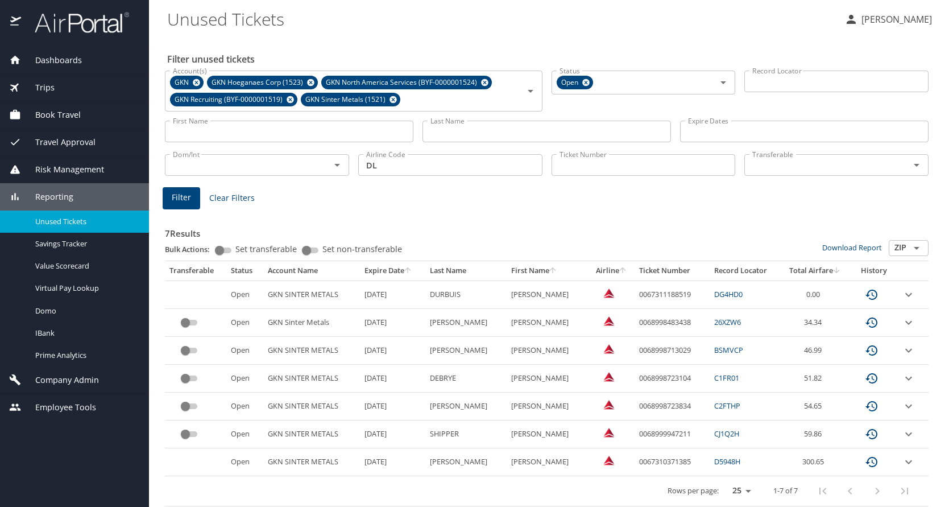
scroll to position [4, 0]
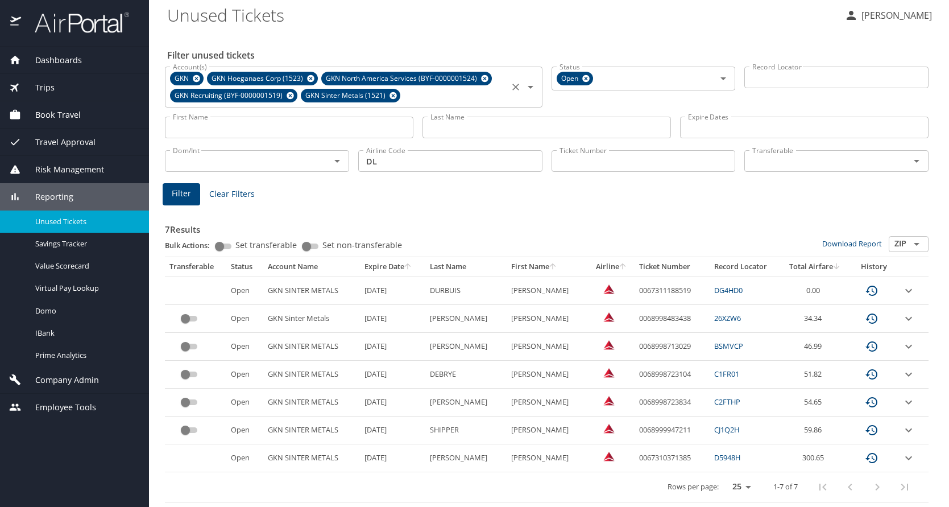
click at [194, 77] on icon at bounding box center [196, 78] width 7 height 7
click at [271, 77] on icon at bounding box center [273, 78] width 7 height 7
click at [261, 95] on icon at bounding box center [262, 95] width 9 height 13
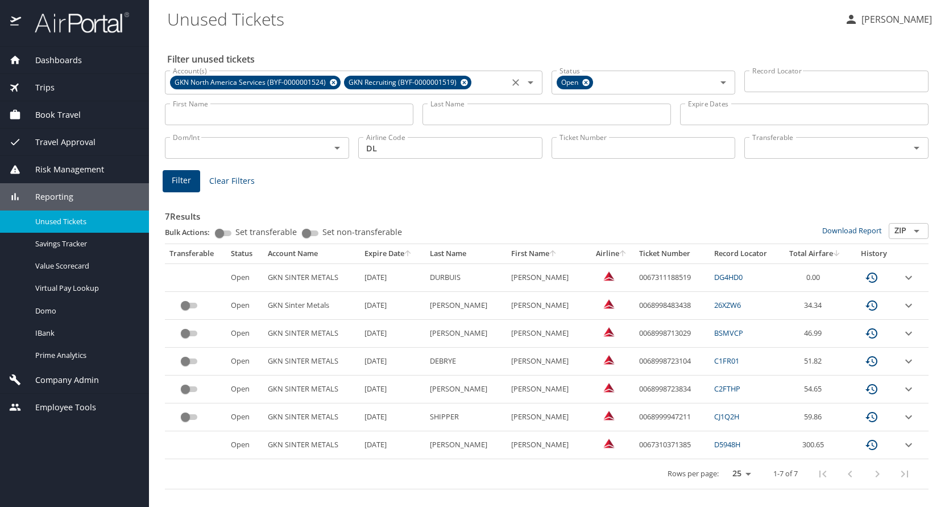
click at [331, 83] on icon at bounding box center [333, 82] width 9 height 13
click at [291, 84] on icon at bounding box center [290, 82] width 7 height 7
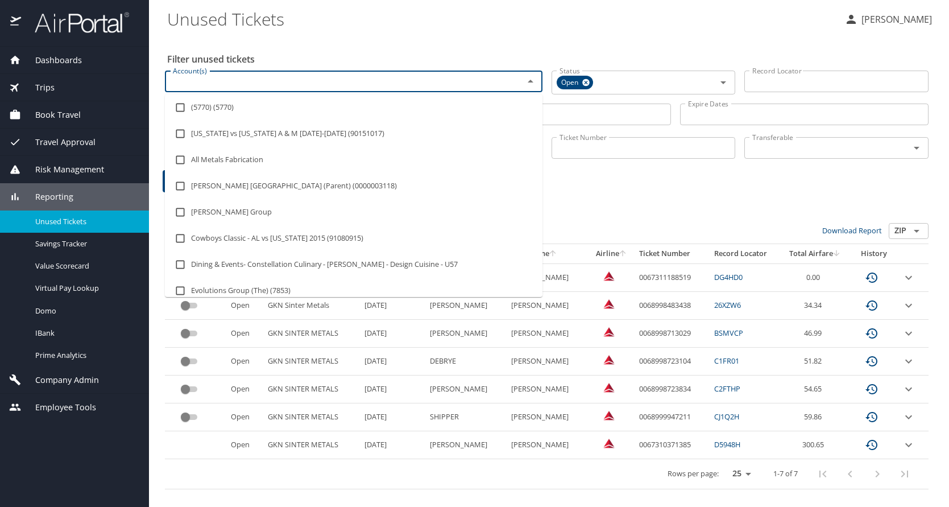
click at [288, 84] on input "Account(s)" at bounding box center [336, 81] width 337 height 15
type input "nsk"
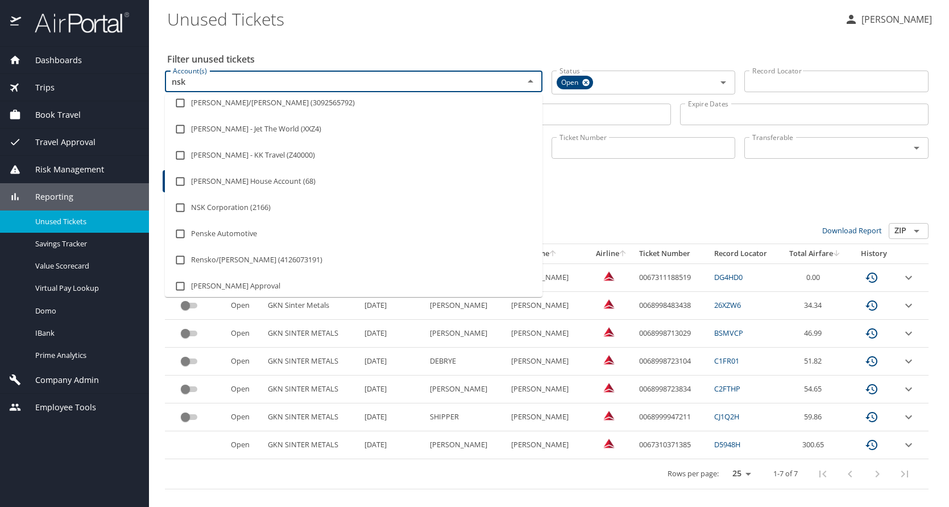
scroll to position [114, 0]
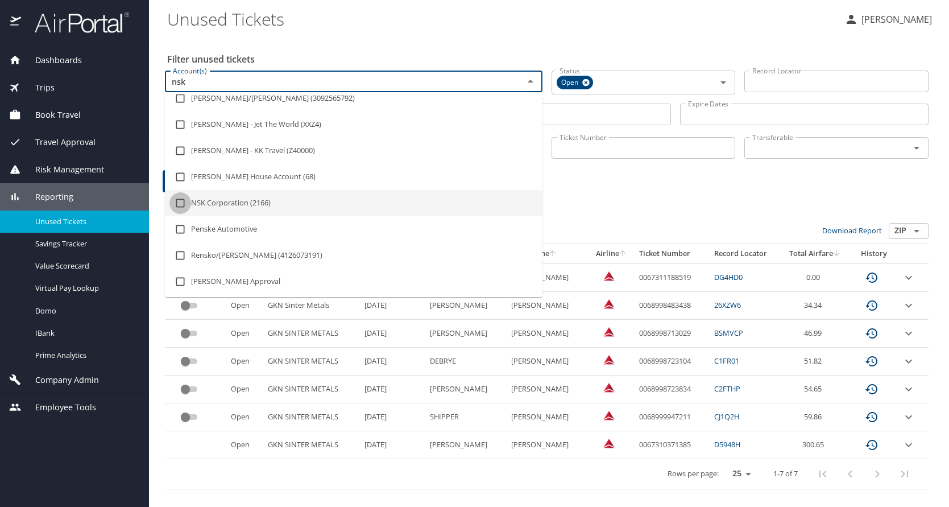
click at [185, 202] on input "checkbox" at bounding box center [180, 203] width 22 height 22
checkbox input "true"
type input "nsk"
click at [682, 226] on div "Bulk Actions: Set transferable Set non-transferable" at bounding box center [493, 233] width 657 height 20
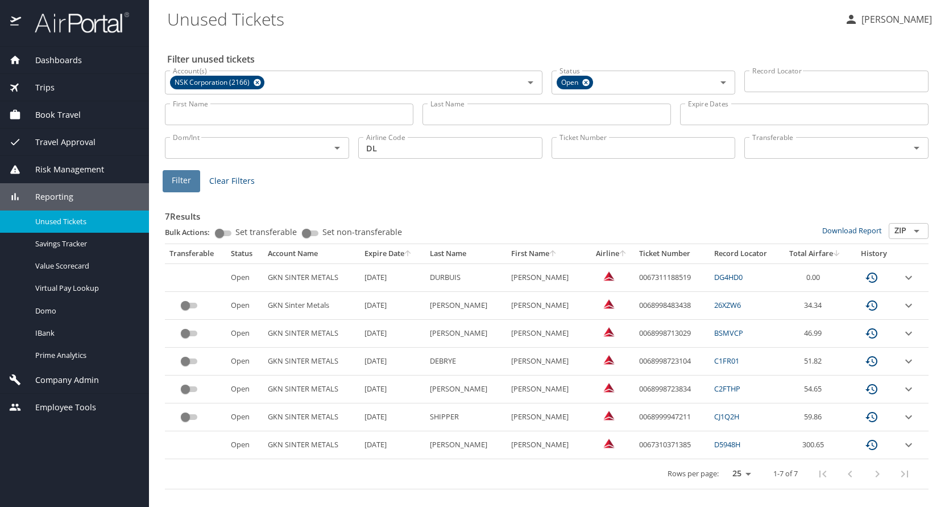
click at [184, 180] on span "Filter" at bounding box center [181, 180] width 19 height 14
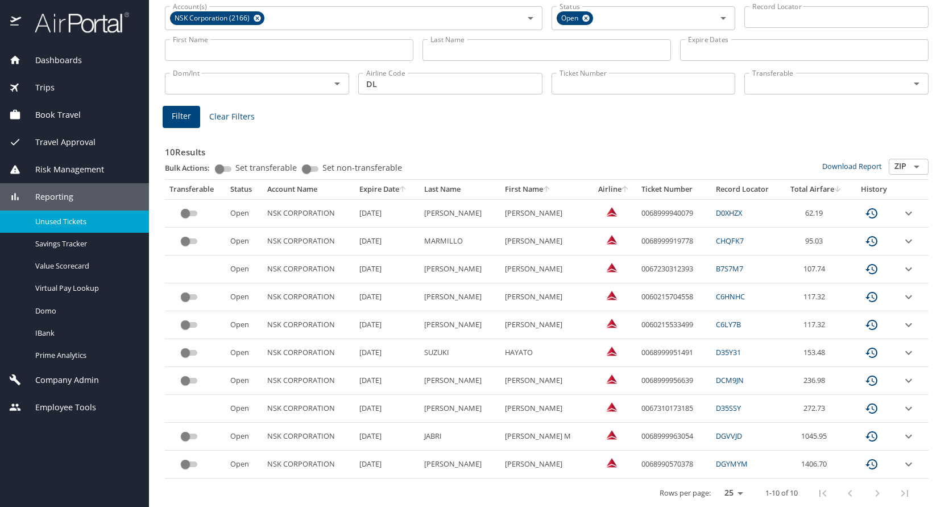
scroll to position [71, 0]
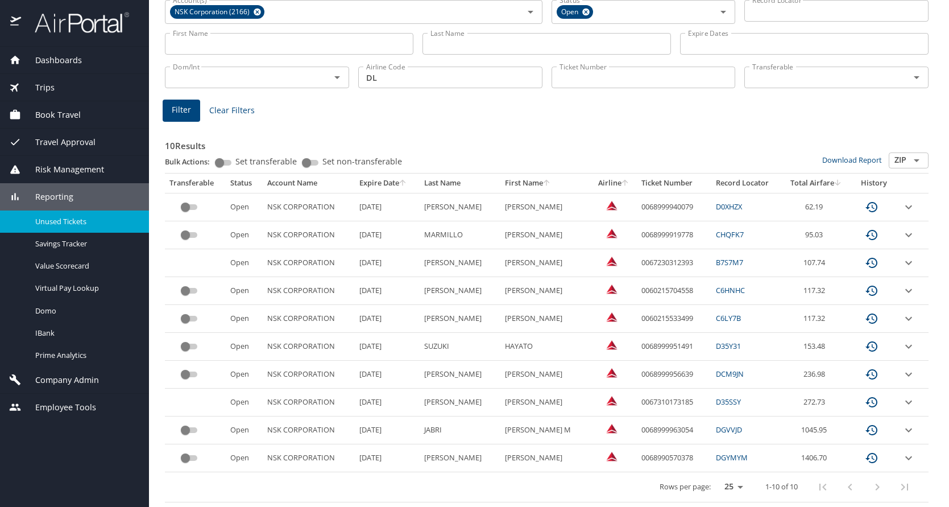
click at [404, 182] on icon "sort" at bounding box center [402, 182] width 9 height 9
